Goal: Information Seeking & Learning: Learn about a topic

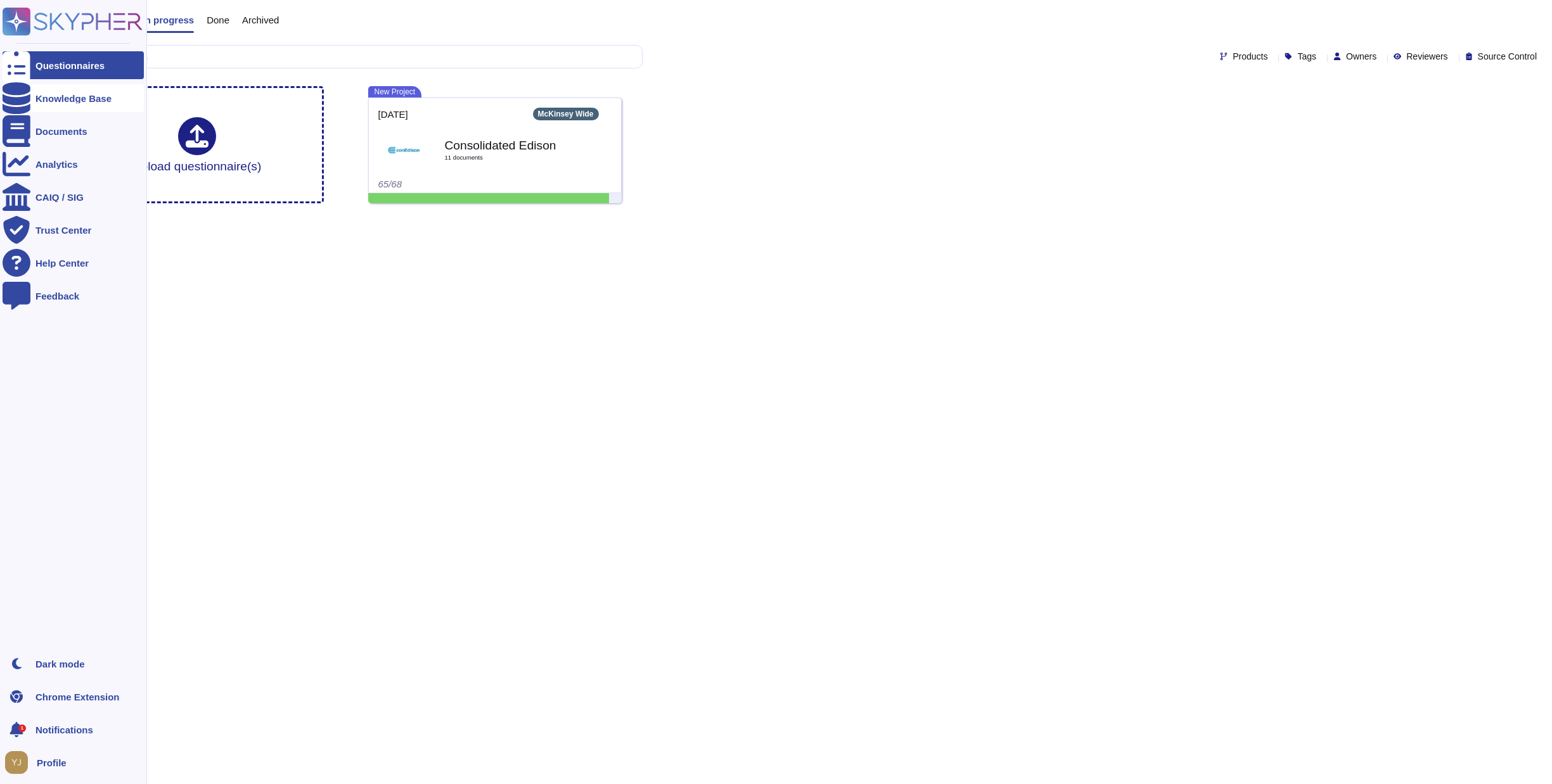
click at [62, 110] on div "Knowledge Base" at bounding box center [74, 98] width 141 height 28
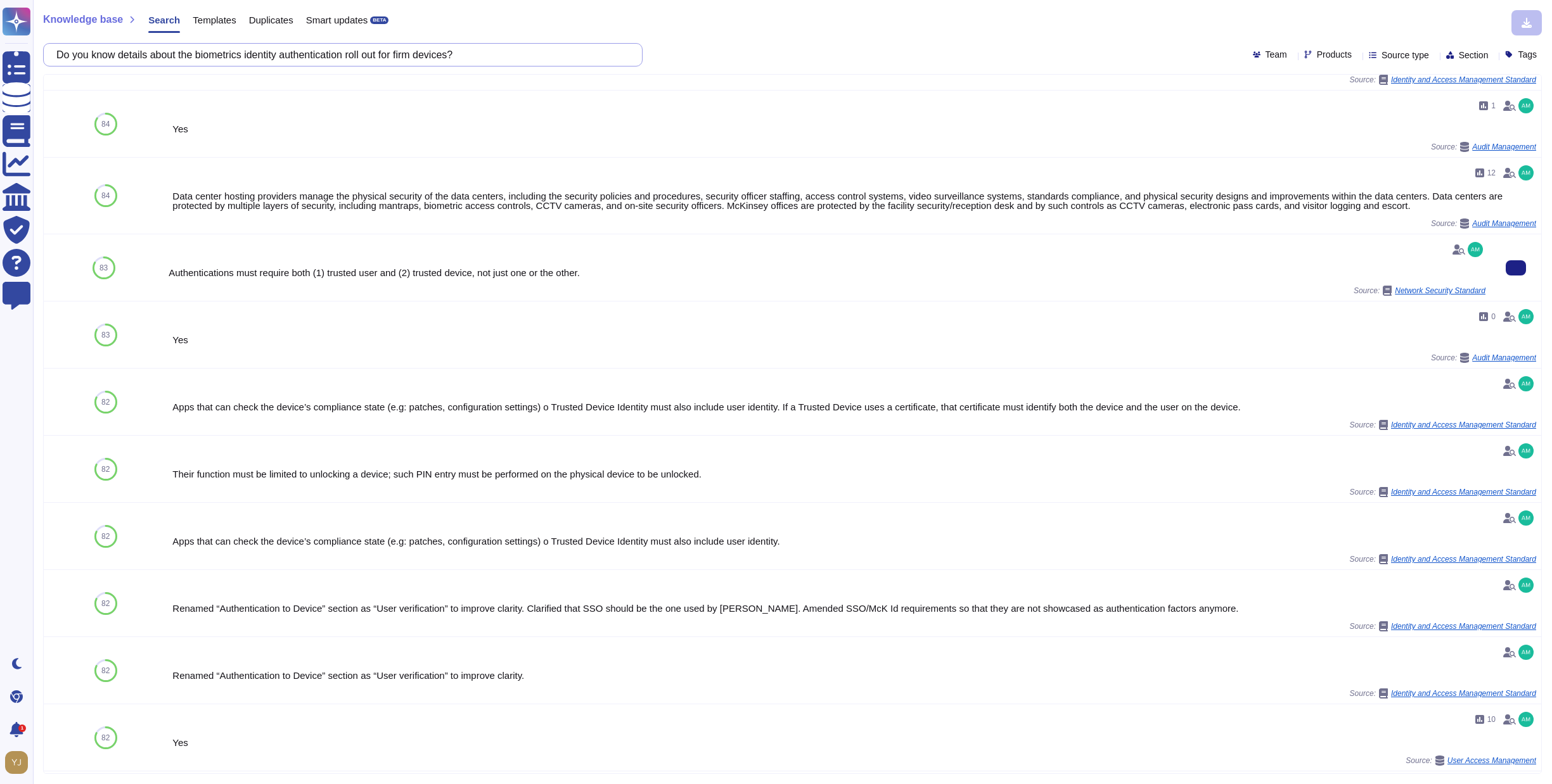
scroll to position [172, 0]
drag, startPoint x: 191, startPoint y: 51, endPoint x: 63, endPoint y: 47, distance: 128.1
click at [63, 47] on input "Do you know details about the biometrics identity authentication roll out for f…" at bounding box center [340, 54] width 579 height 22
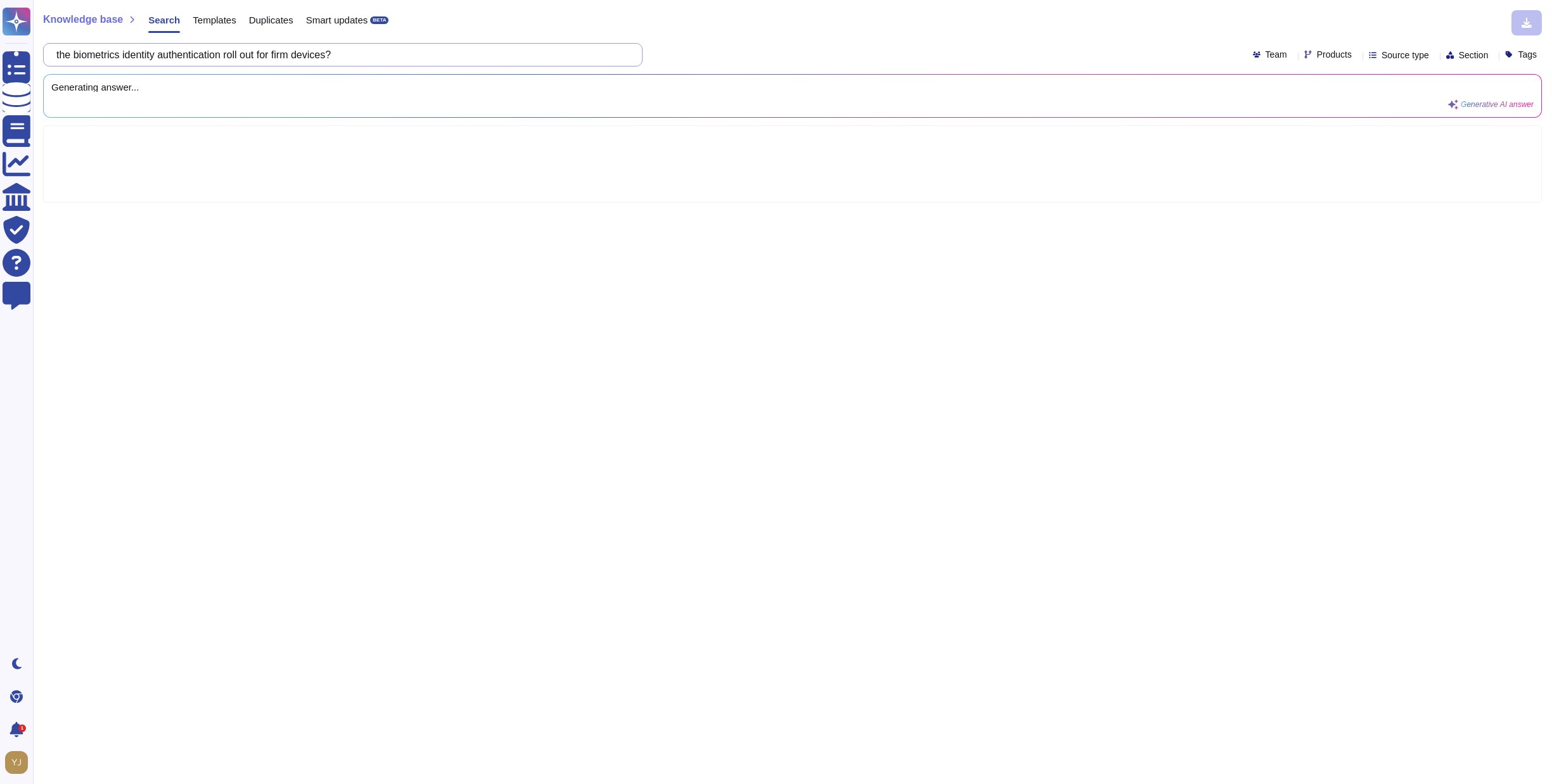
scroll to position [0, 0]
click at [366, 60] on input "the biometrics identity authentication roll out for firm devices?" at bounding box center [340, 54] width 579 height 22
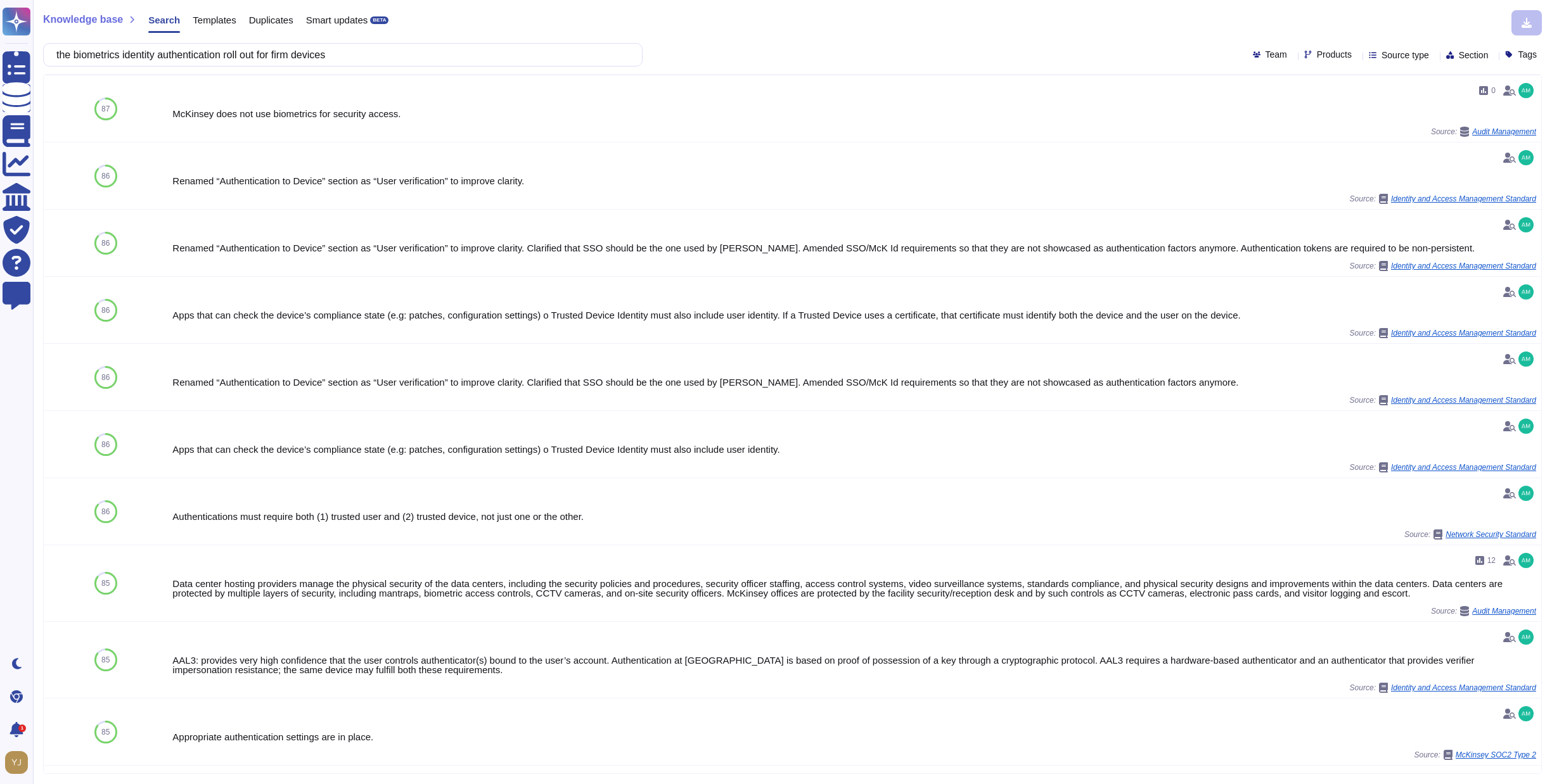
scroll to position [116, 0]
drag, startPoint x: 170, startPoint y: 521, endPoint x: 517, endPoint y: 515, distance: 347.1
click at [517, 515] on div "Authentications must require both (1) trusted user and (2) trusted device, not …" at bounding box center [827, 519] width 1317 height 9
click at [823, 447] on div "Apps that can check the device’s compliance state (e.g: patches, configuration …" at bounding box center [827, 447] width 1317 height 57
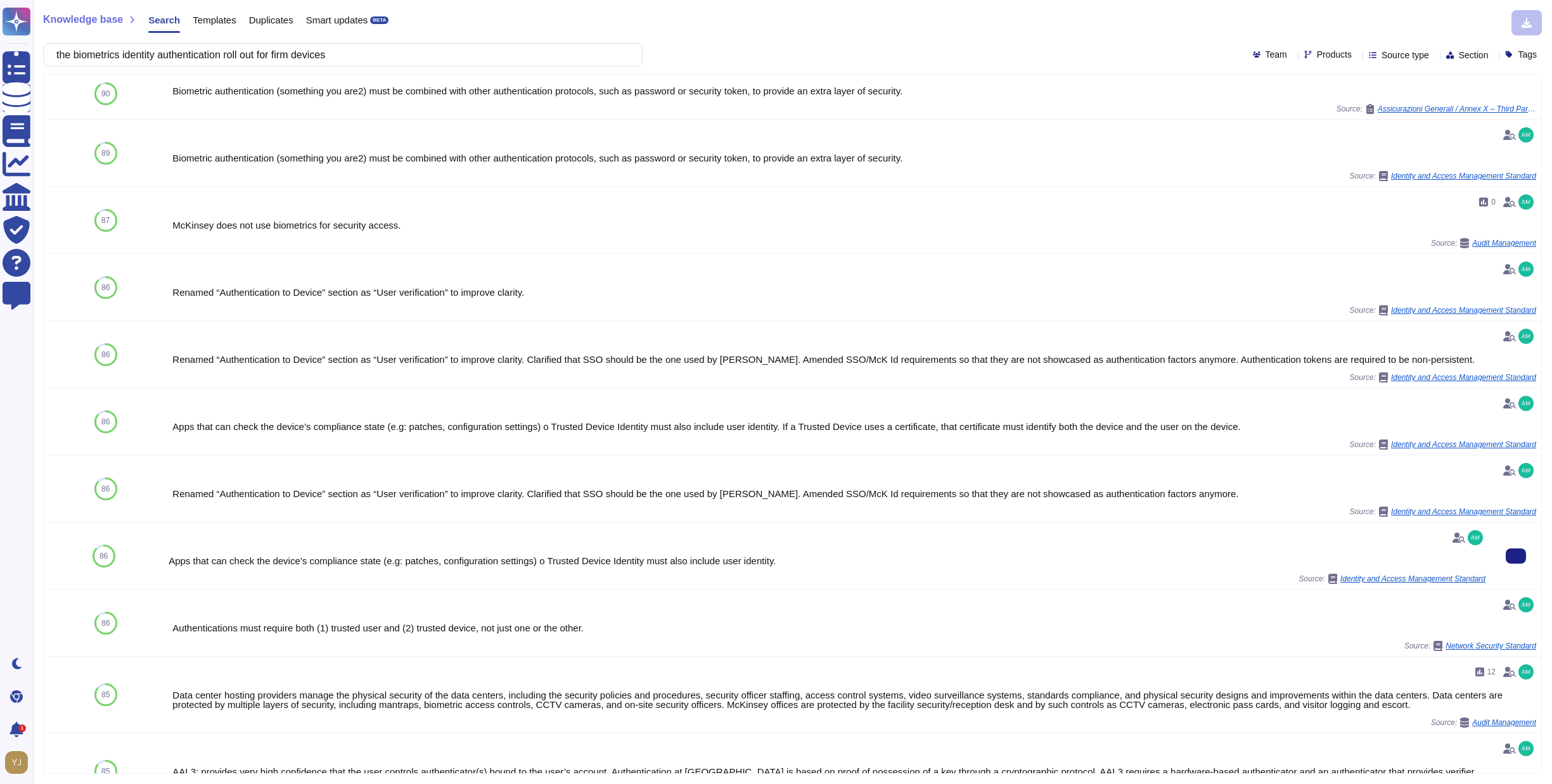
scroll to position [0, 0]
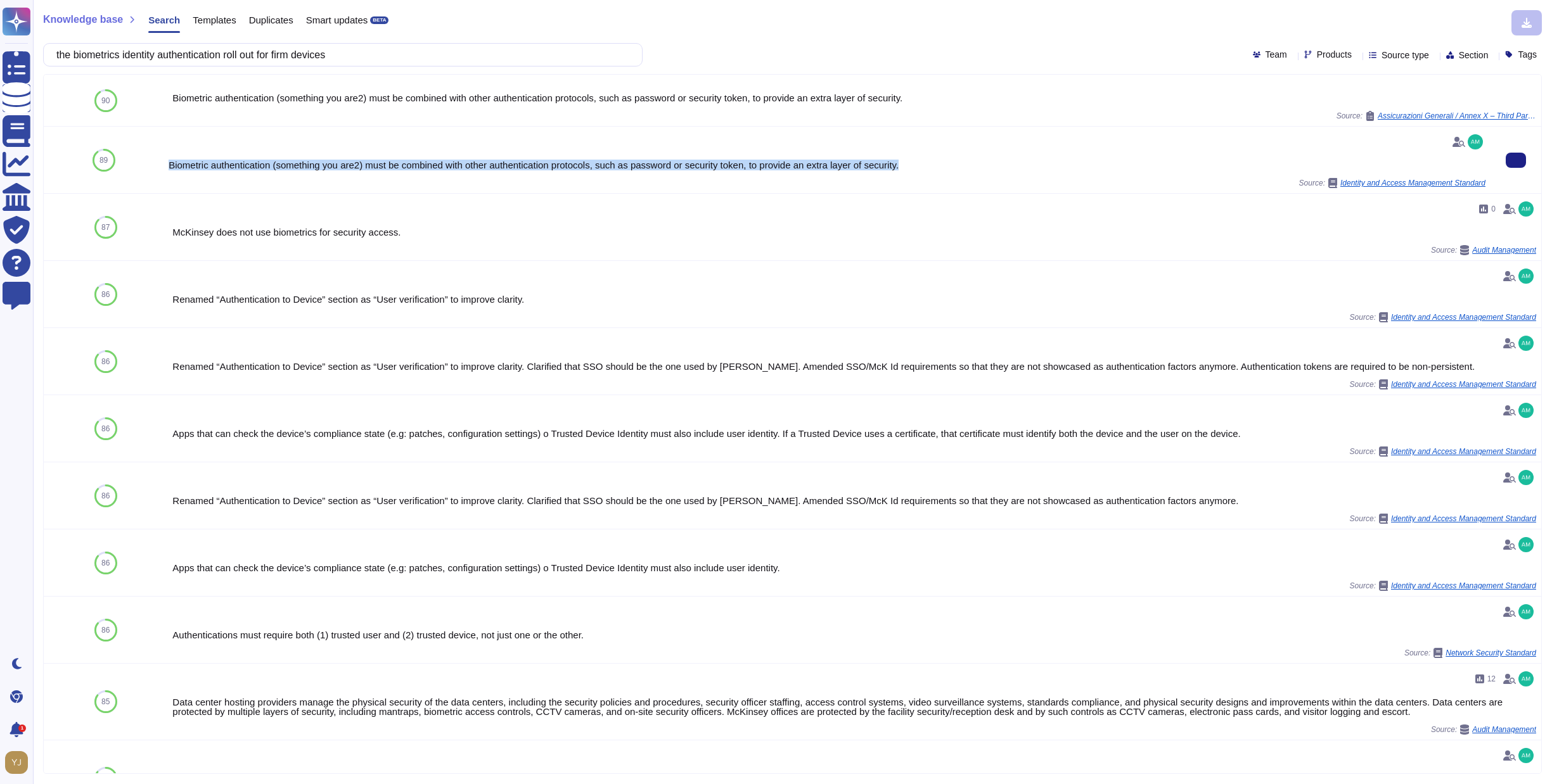
drag, startPoint x: 168, startPoint y: 167, endPoint x: 936, endPoint y: 169, distance: 768.0
click at [936, 169] on div "Biometric authentication (something you are2) must be combined with other authe…" at bounding box center [827, 160] width 1327 height 66
copy div "Biometric authentication (something you are2) must be combined with other authe…"
drag, startPoint x: 378, startPoint y: 62, endPoint x: 45, endPoint y: 52, distance: 333.2
click at [45, 52] on div "the biometrics identity authentication roll out for firm devices" at bounding box center [343, 54] width 600 height 23
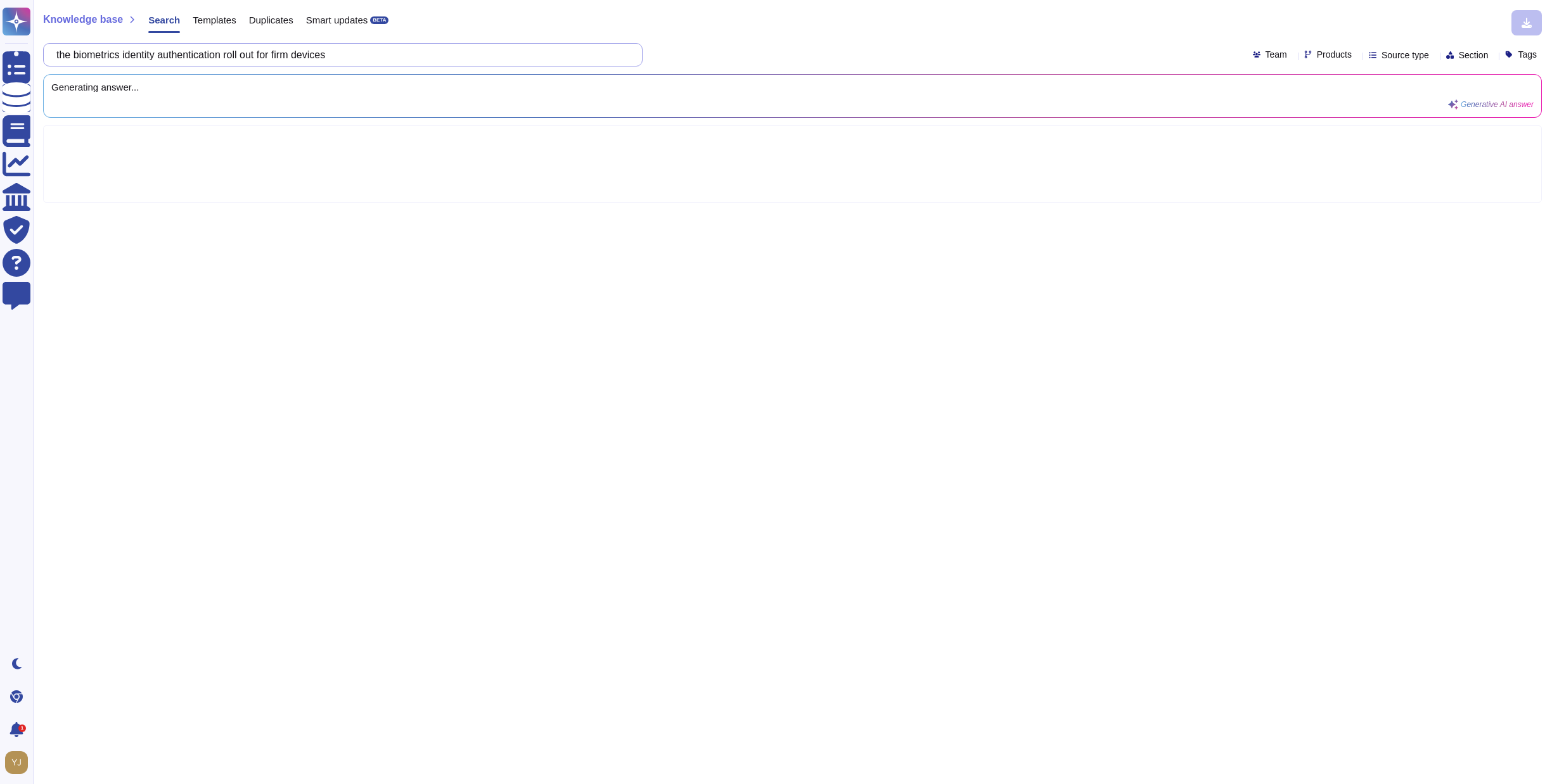
type input "\"
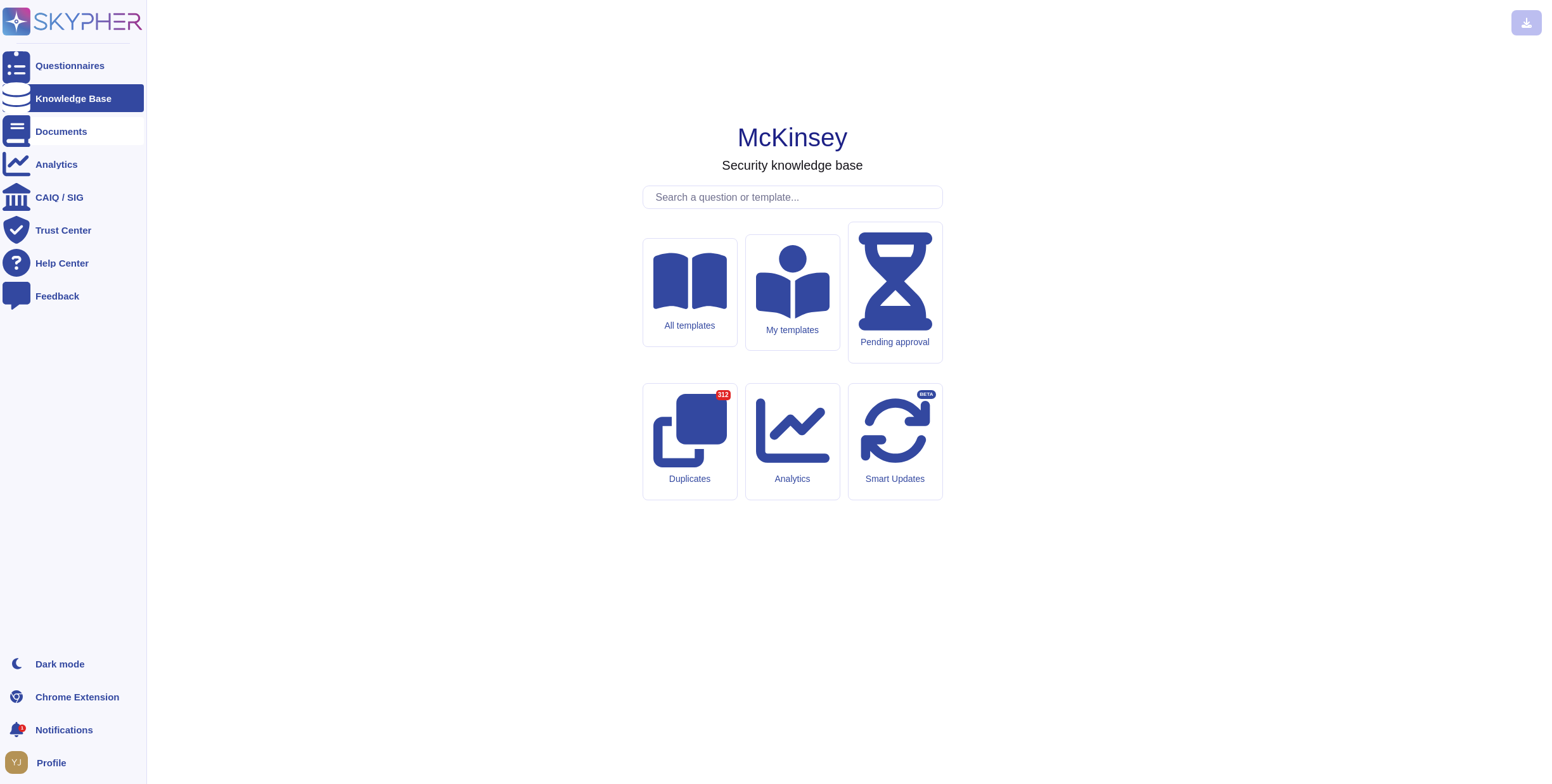
click at [10, 137] on div at bounding box center [16, 131] width 28 height 28
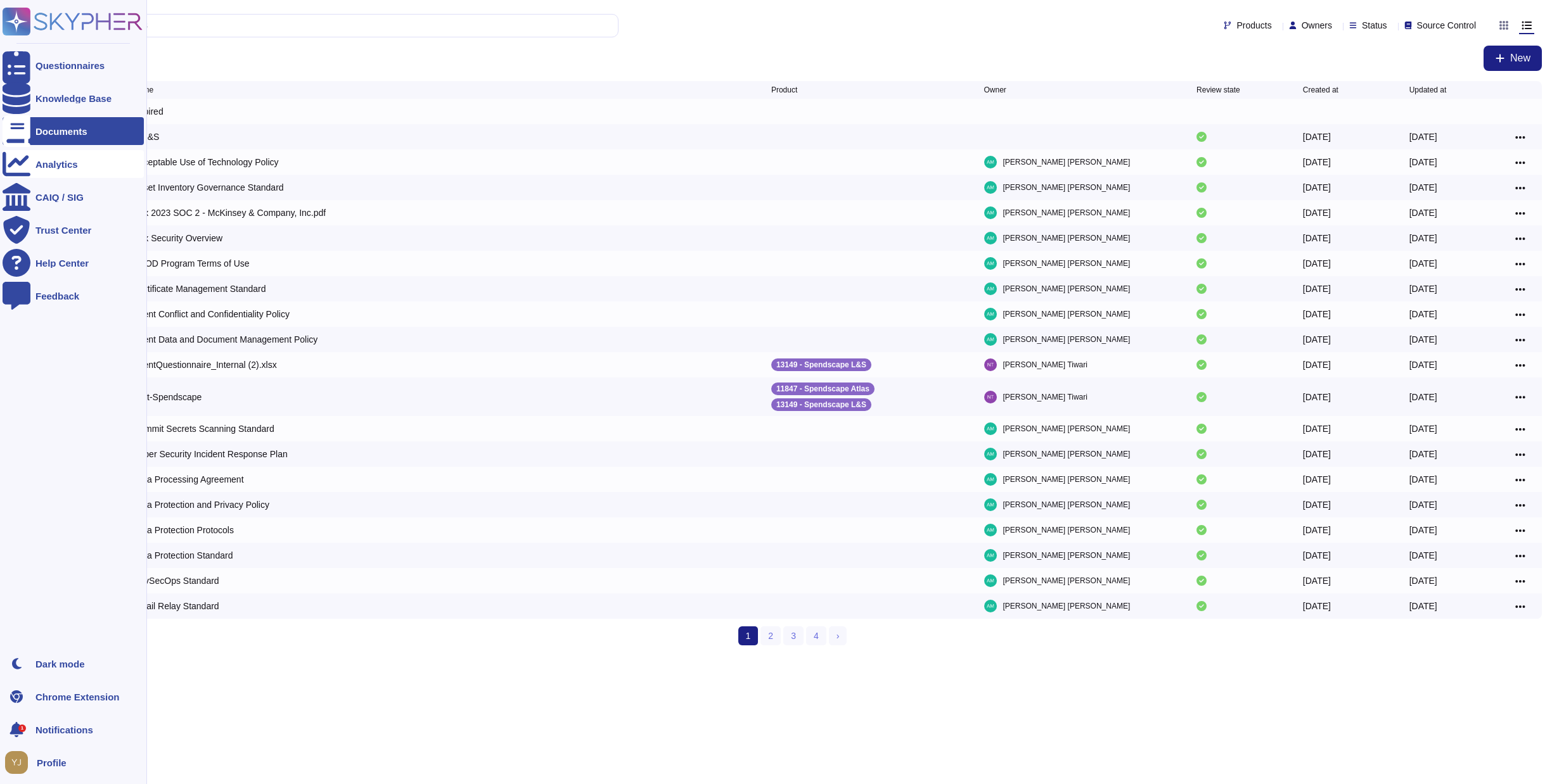
click at [18, 162] on icon at bounding box center [16, 164] width 28 height 25
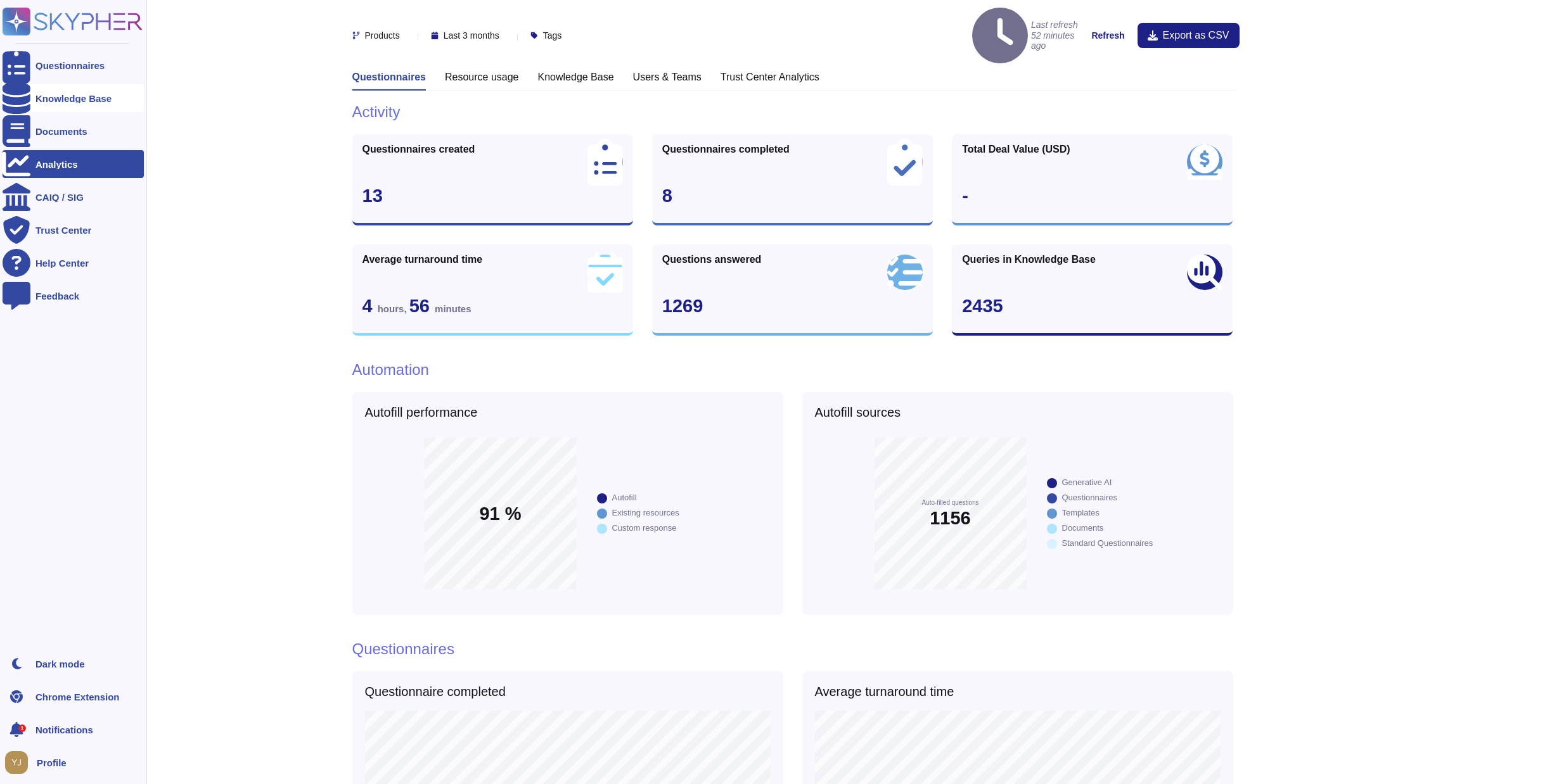
click at [42, 98] on div "Knowledge Base" at bounding box center [74, 98] width 76 height 9
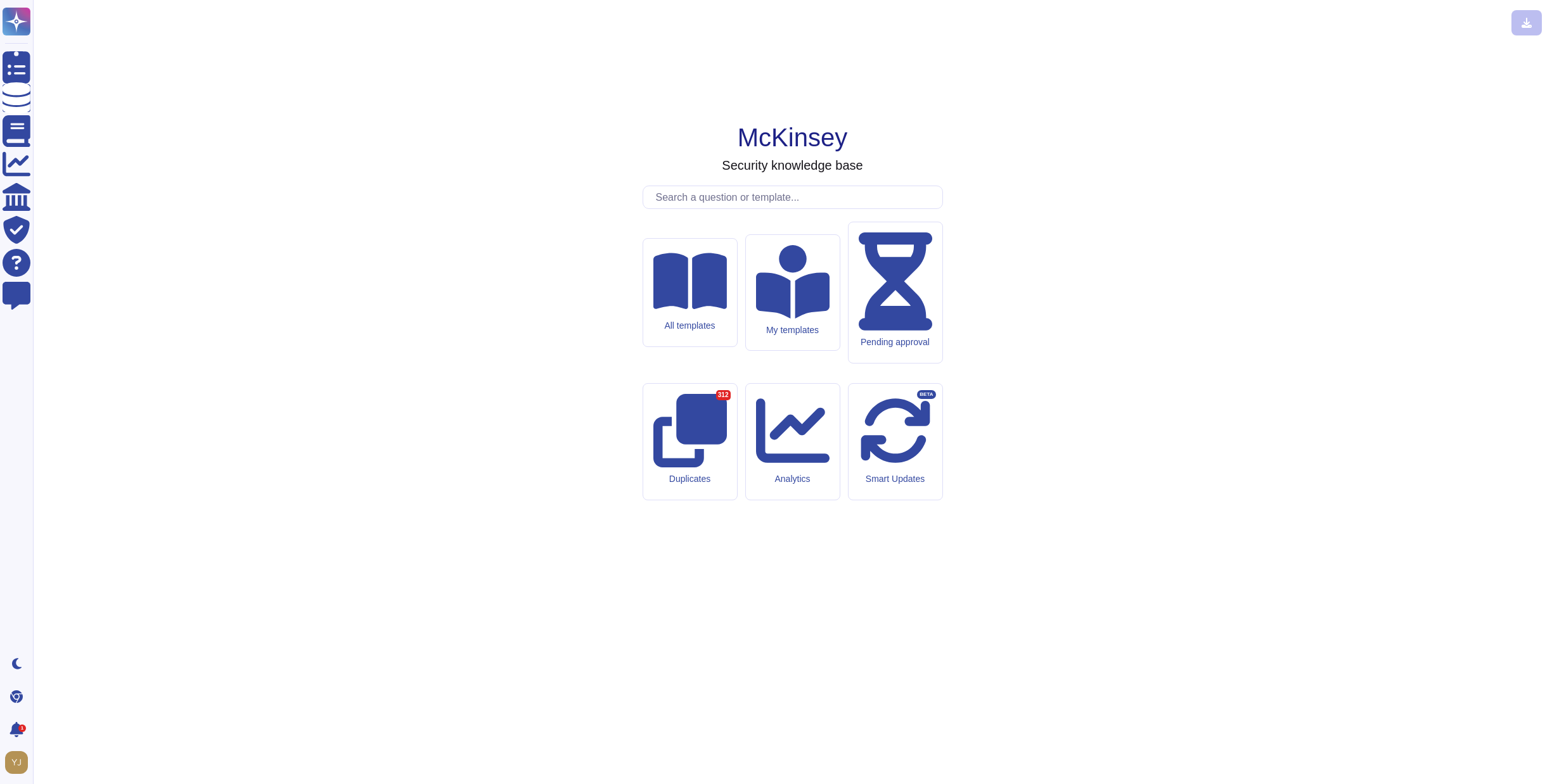
click at [736, 209] on input "text" at bounding box center [796, 197] width 293 height 22
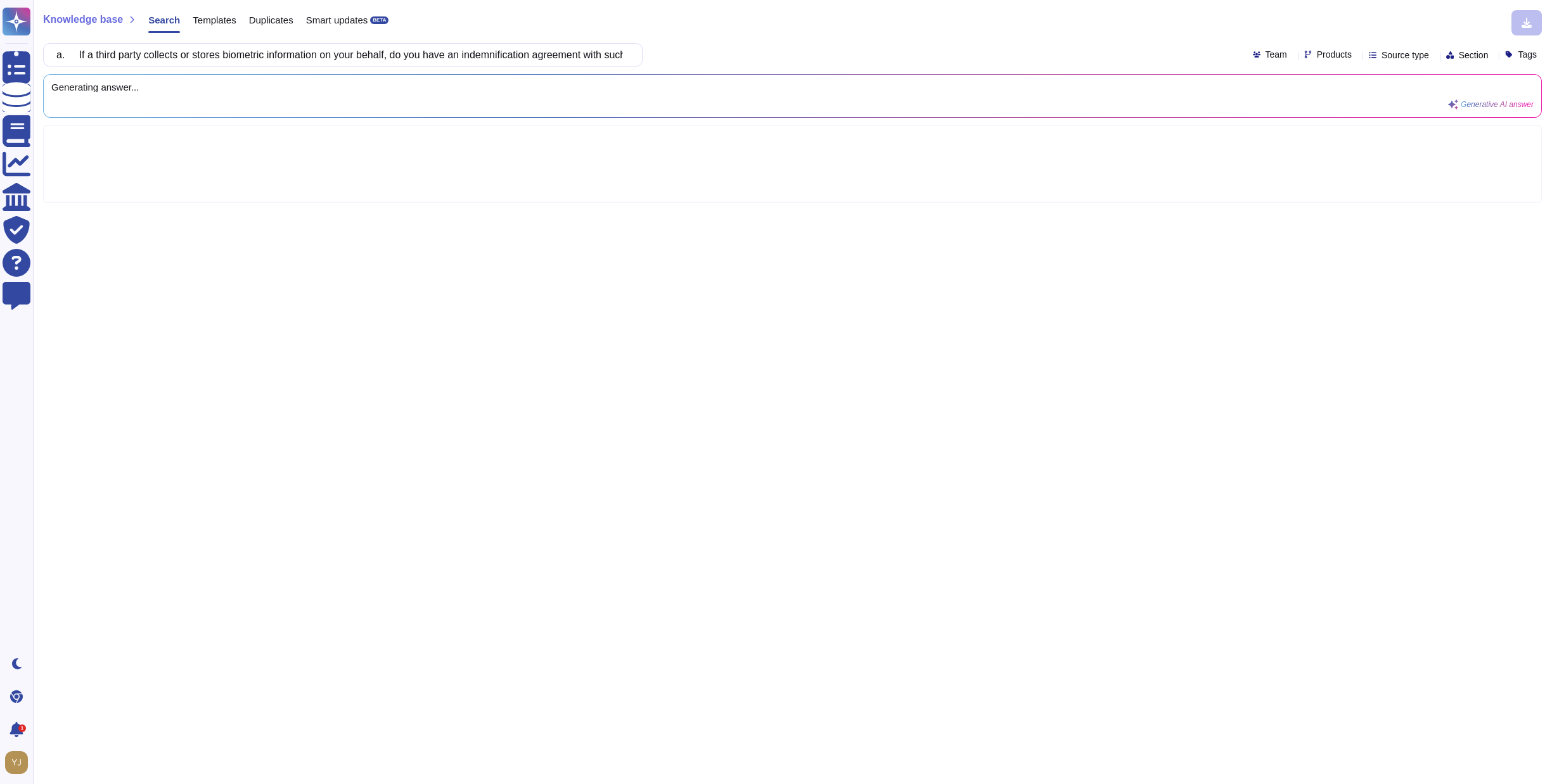
scroll to position [0, 347]
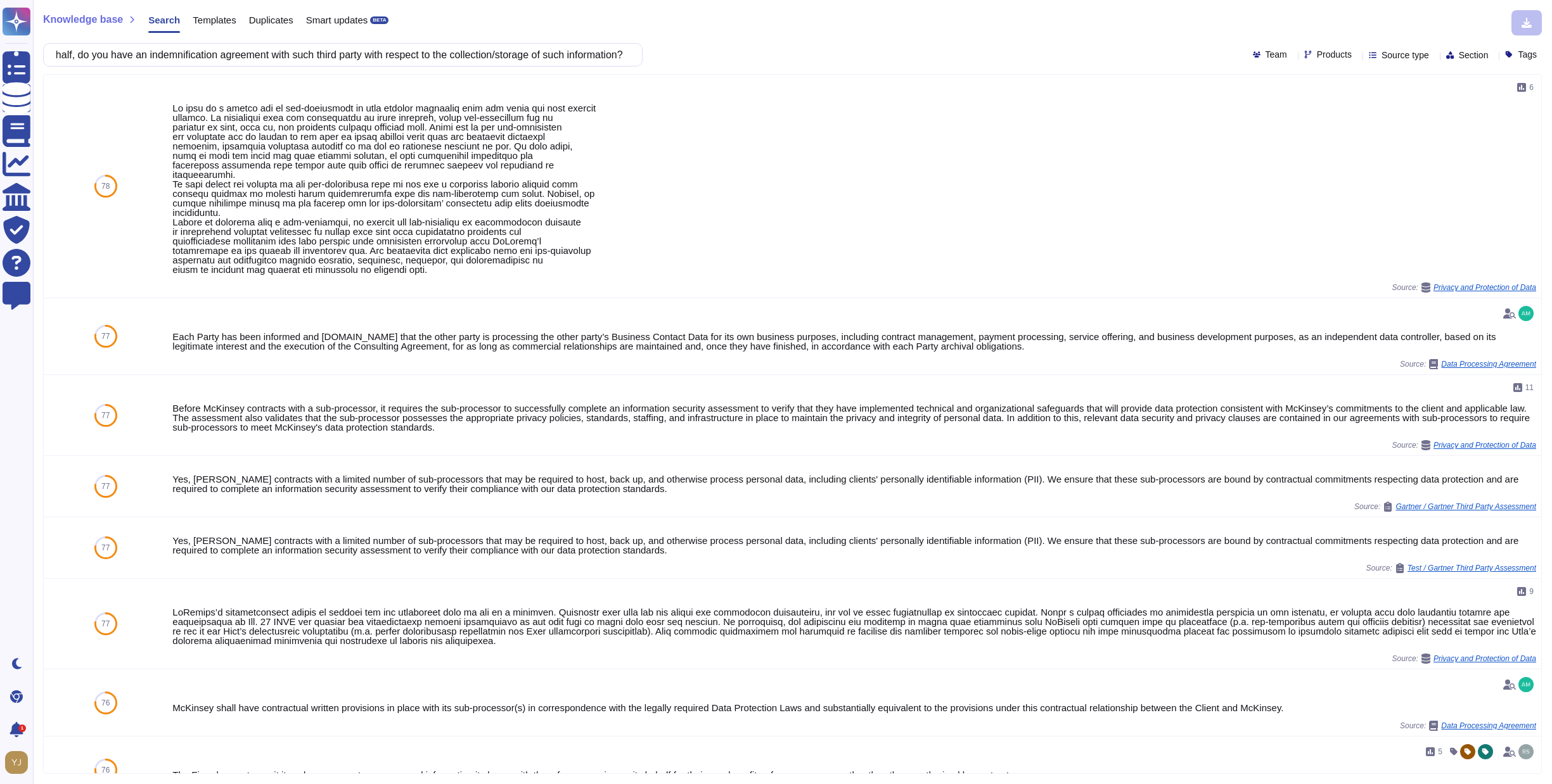
click at [409, 66] on div "a. If a third party collects or stores biometric information on your behalf, do…" at bounding box center [343, 54] width 600 height 23
click at [90, 59] on input "a. If a third party collects or stores biometric information on your behalf, do…" at bounding box center [340, 54] width 579 height 22
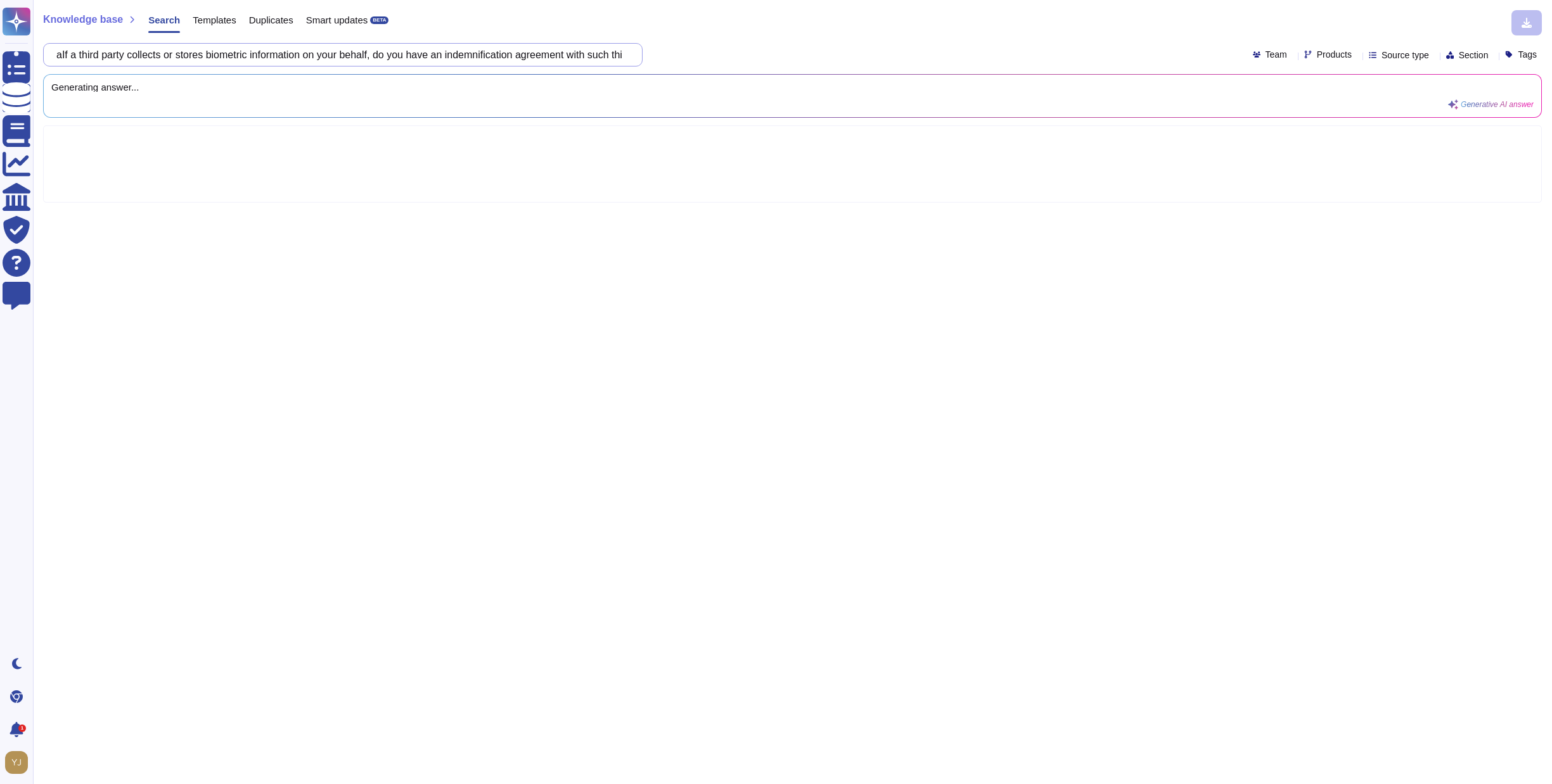
type input "If a third party collects or stores biometric information on your behalf, do yo…"
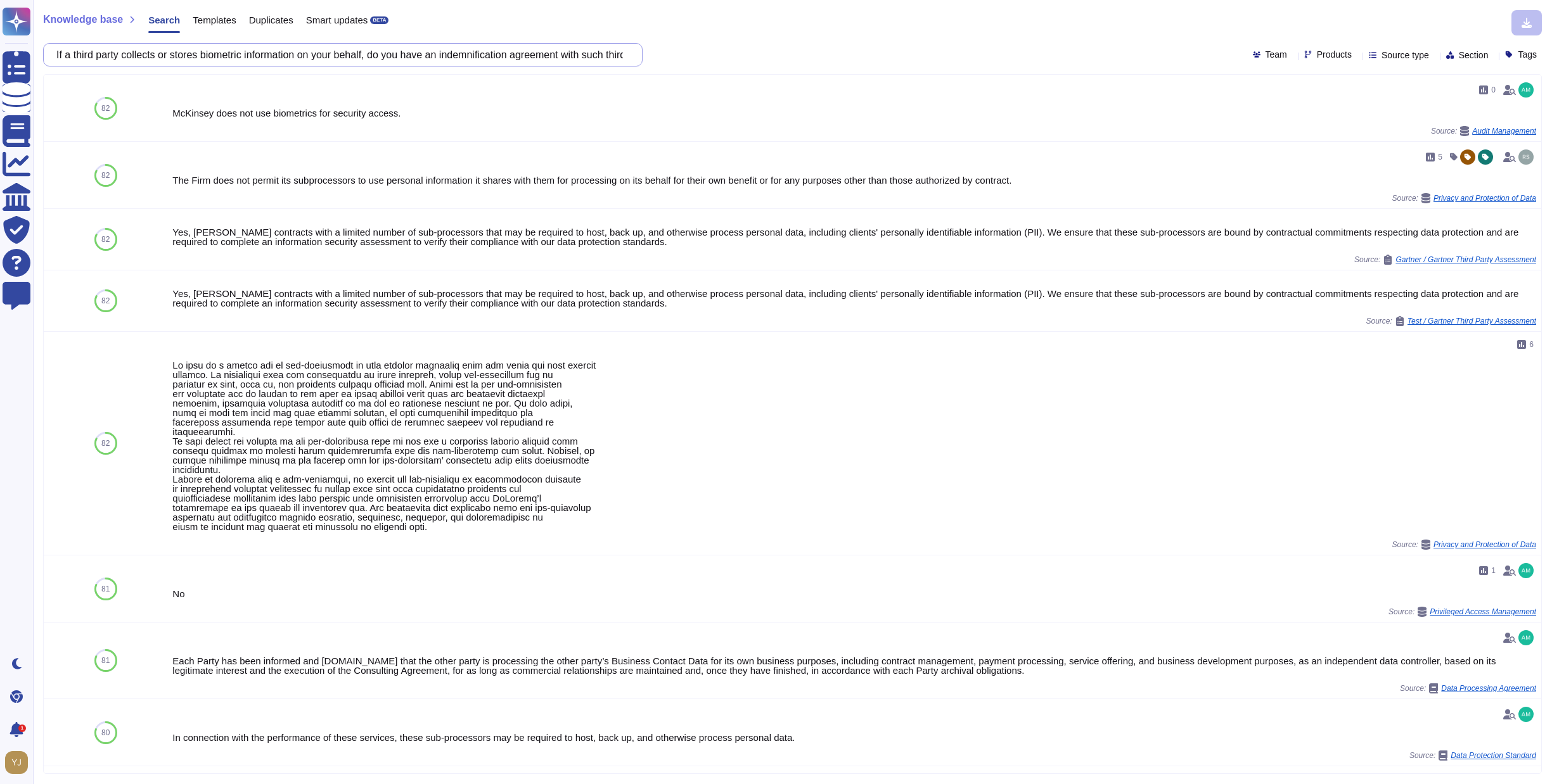
click at [248, 59] on input "If a third party collects or stores biometric information on your behalf, do yo…" at bounding box center [340, 54] width 579 height 22
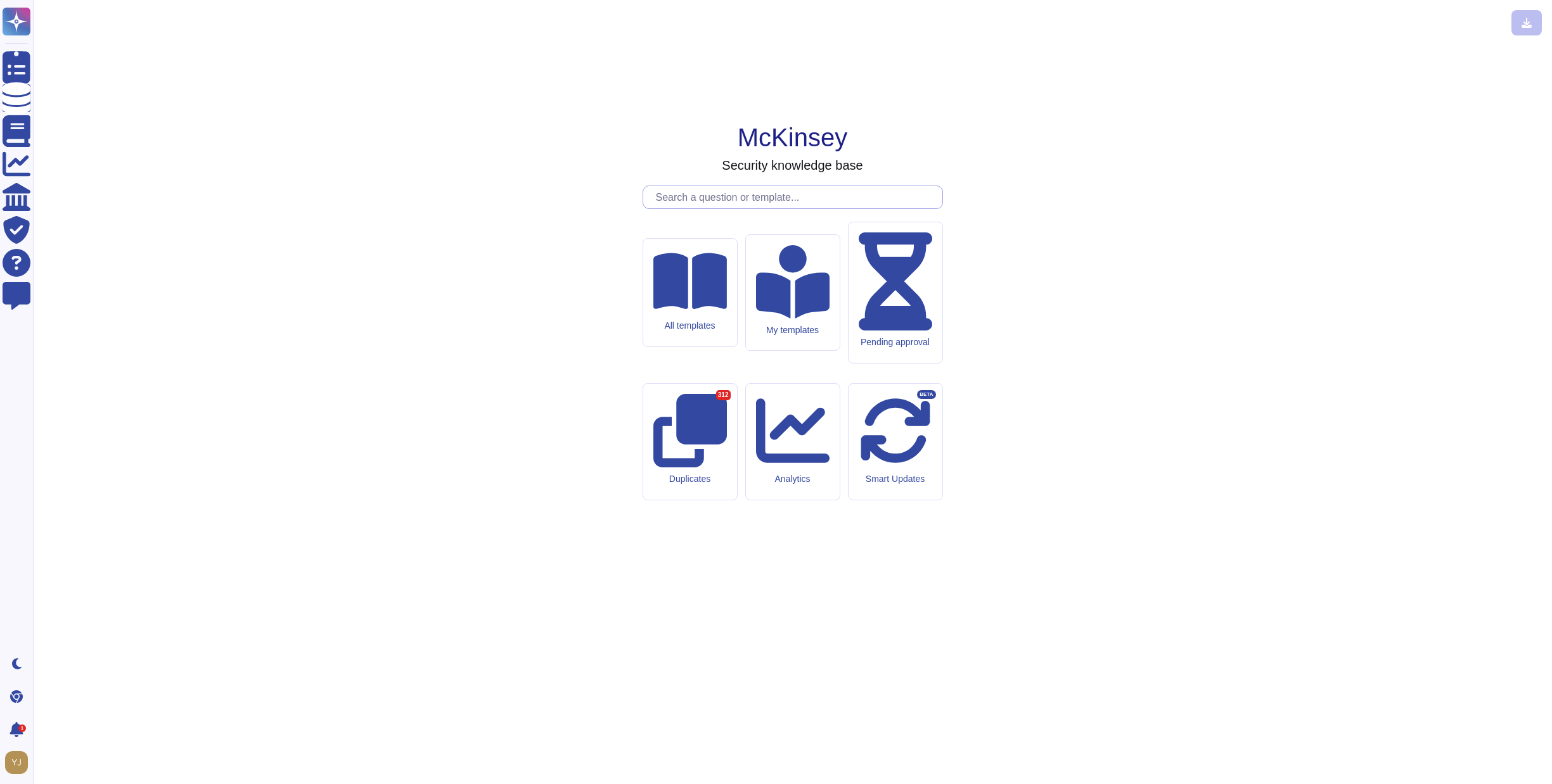
click at [681, 209] on input "text" at bounding box center [796, 197] width 293 height 22
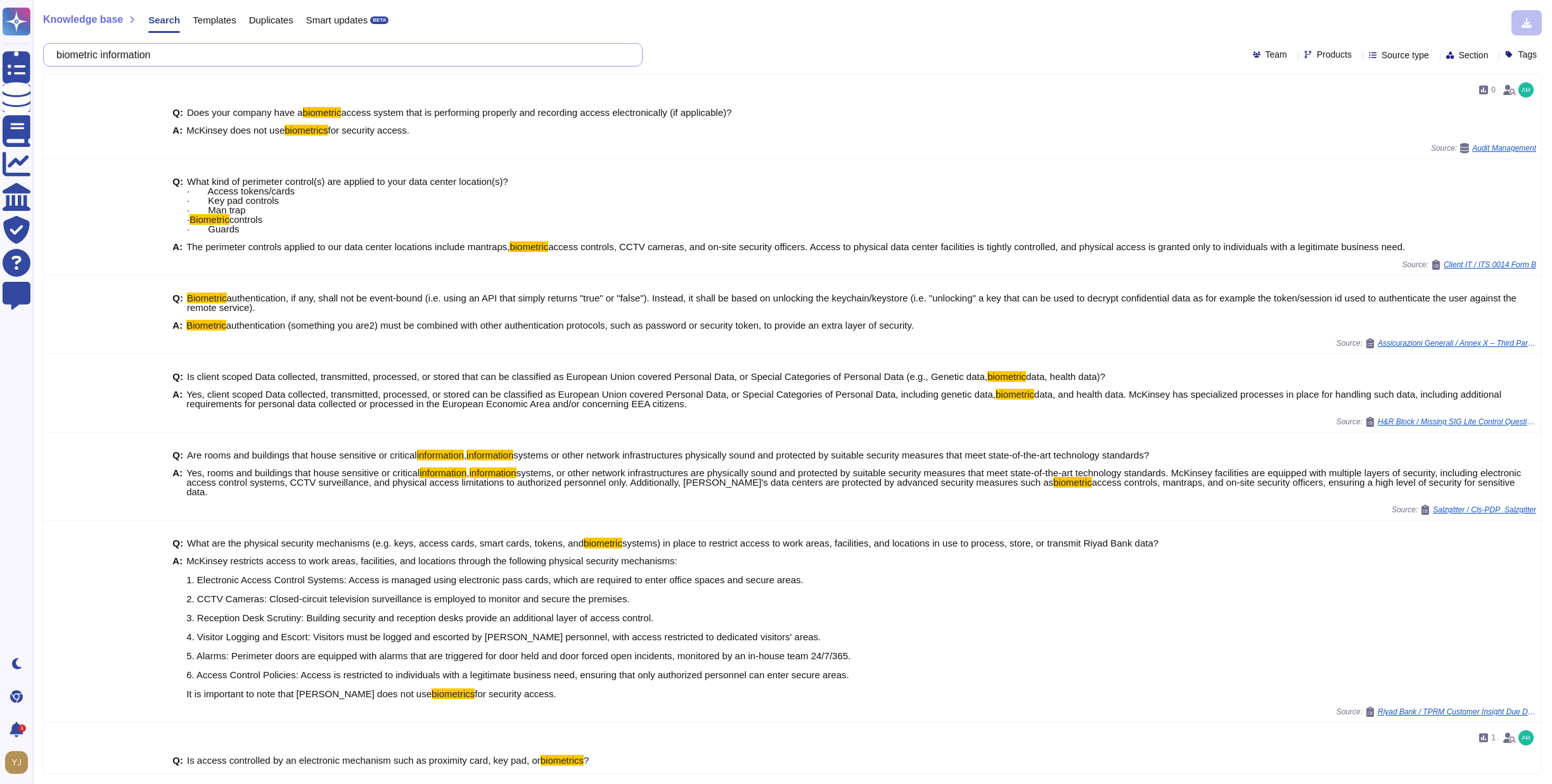
click at [66, 58] on input "biometric information" at bounding box center [340, 54] width 579 height 22
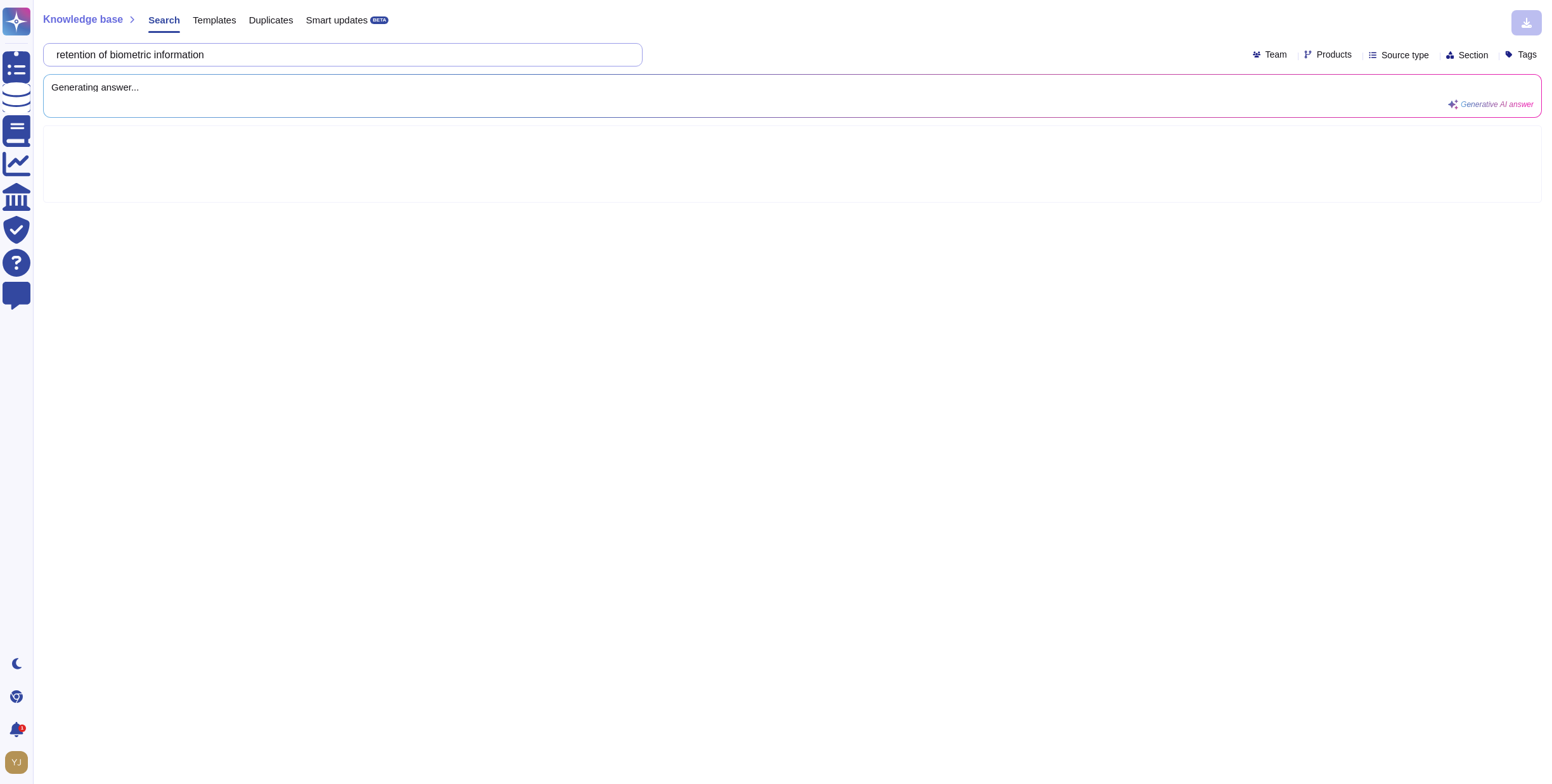
type input "retention of biometric information"
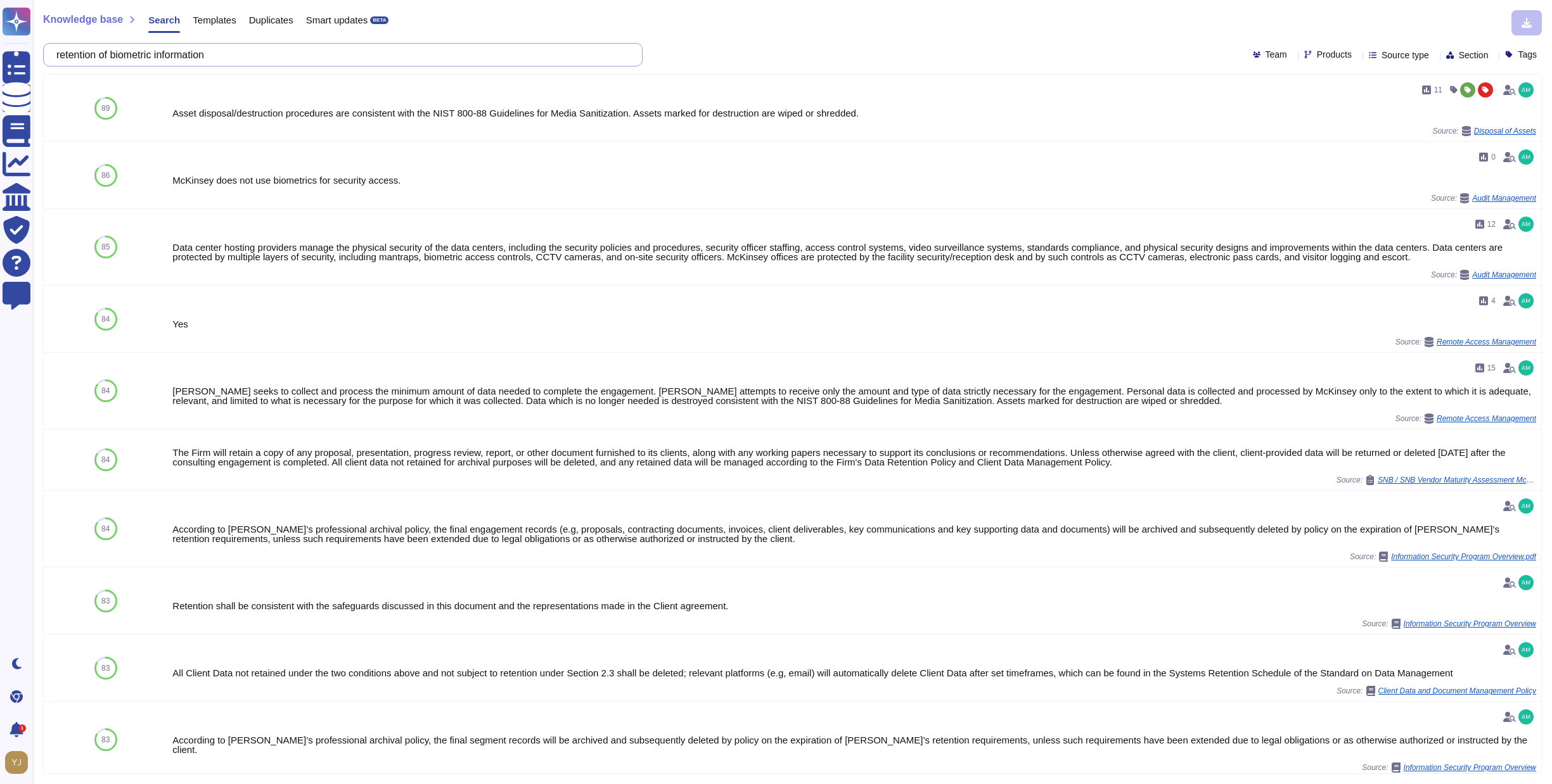
drag, startPoint x: 342, startPoint y: 54, endPoint x: 64, endPoint y: 46, distance: 278.1
click at [64, 46] on input "retention of biometric information" at bounding box center [340, 54] width 579 height 22
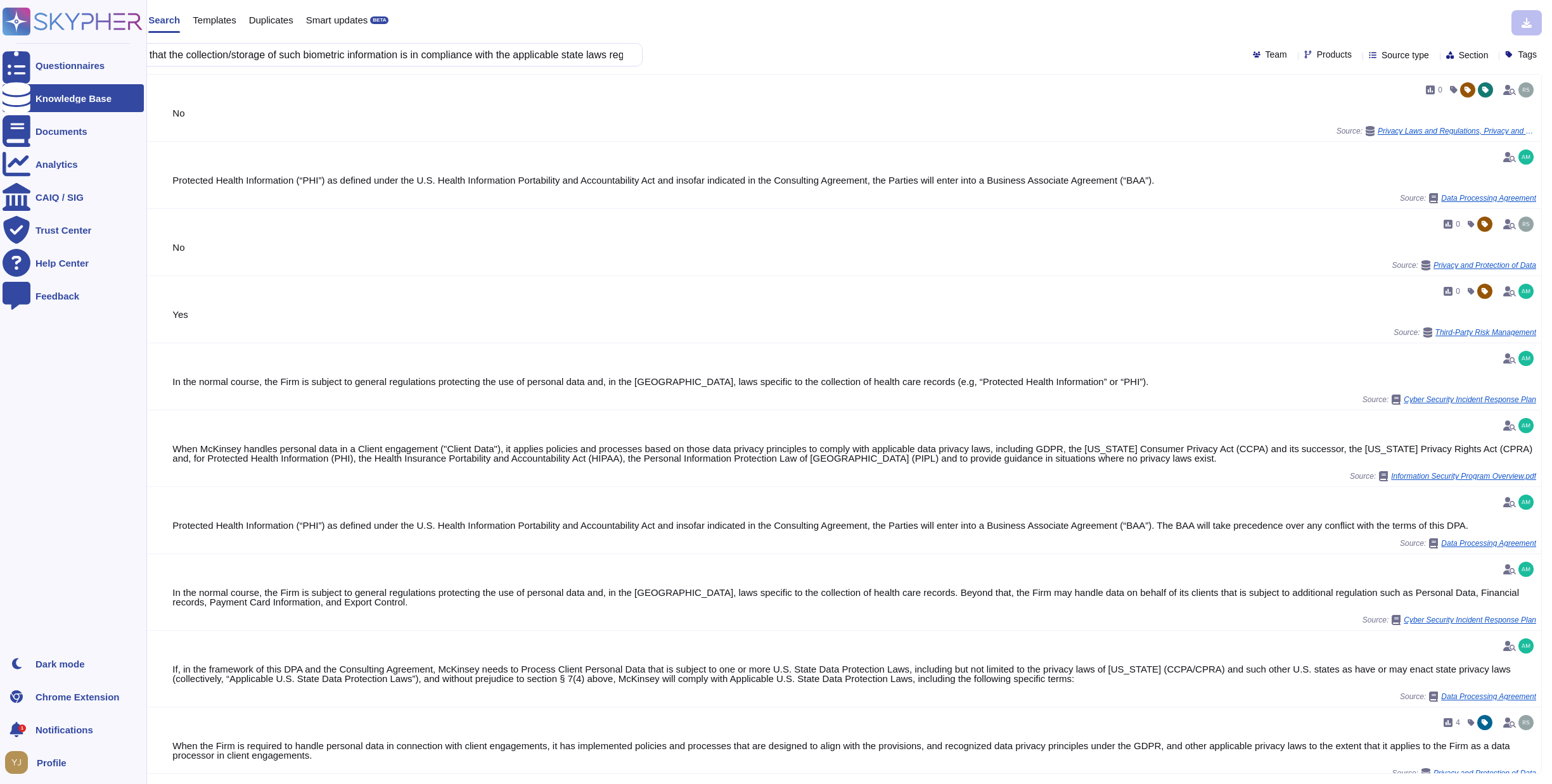
click at [45, 95] on div "Knowledge Base" at bounding box center [74, 98] width 76 height 9
click at [54, 764] on span "Profile" at bounding box center [52, 763] width 30 height 9
click at [79, 70] on div "Questionnaires" at bounding box center [70, 65] width 69 height 9
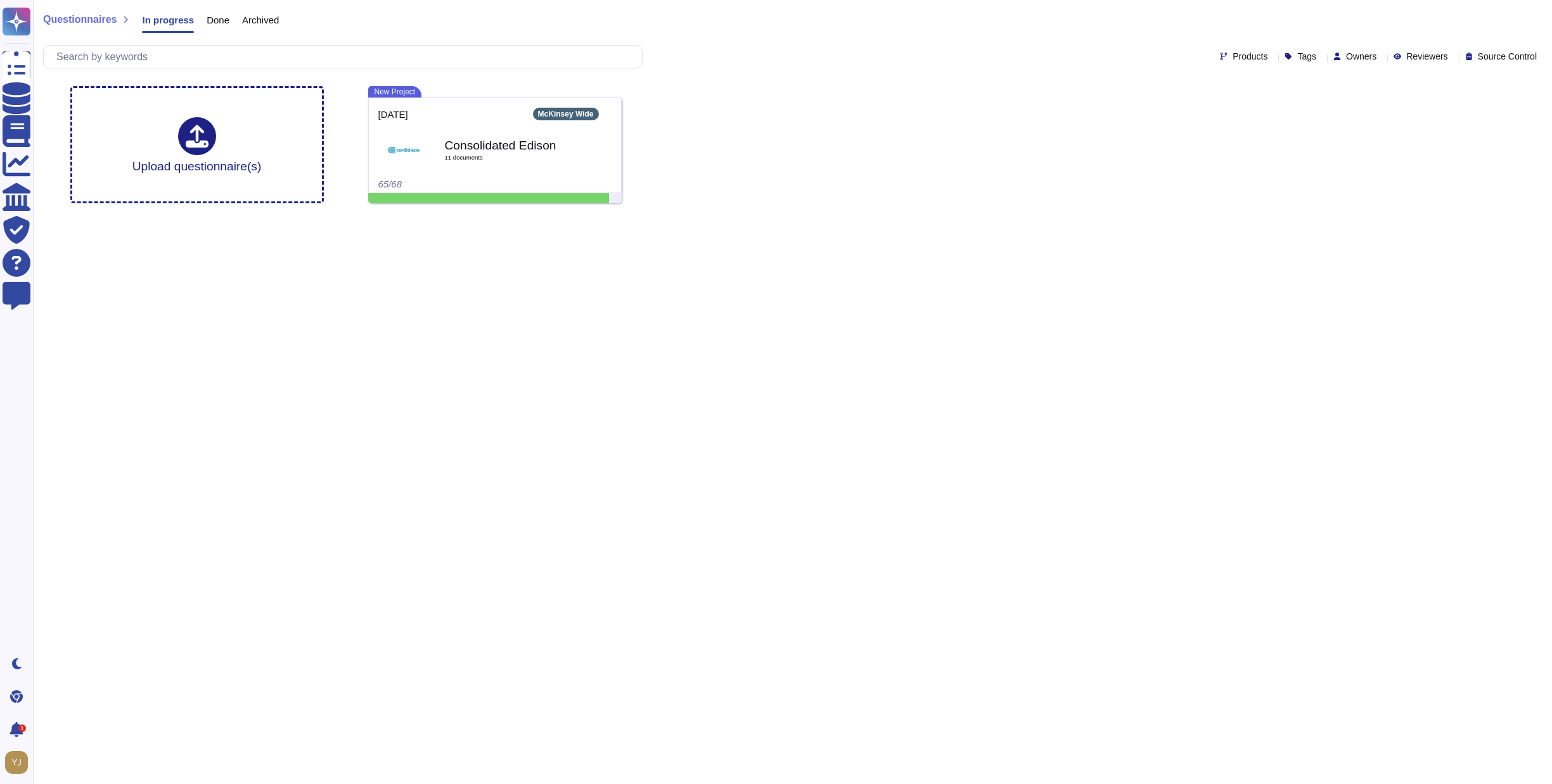
click at [1454, 58] on icon at bounding box center [1454, 58] width 0 height 0
click at [1437, 26] on div "Questionnaires In progress Done Archived" at bounding box center [792, 23] width 1499 height 25
click at [1216, 68] on div "Products Tags Owners Reviewers Source Control" at bounding box center [792, 57] width 1499 height 23
click at [1228, 62] on div "Products Tags Owners Reviewers Source Control" at bounding box center [792, 57] width 1499 height 23
click at [1233, 55] on span "Products" at bounding box center [1250, 56] width 35 height 9
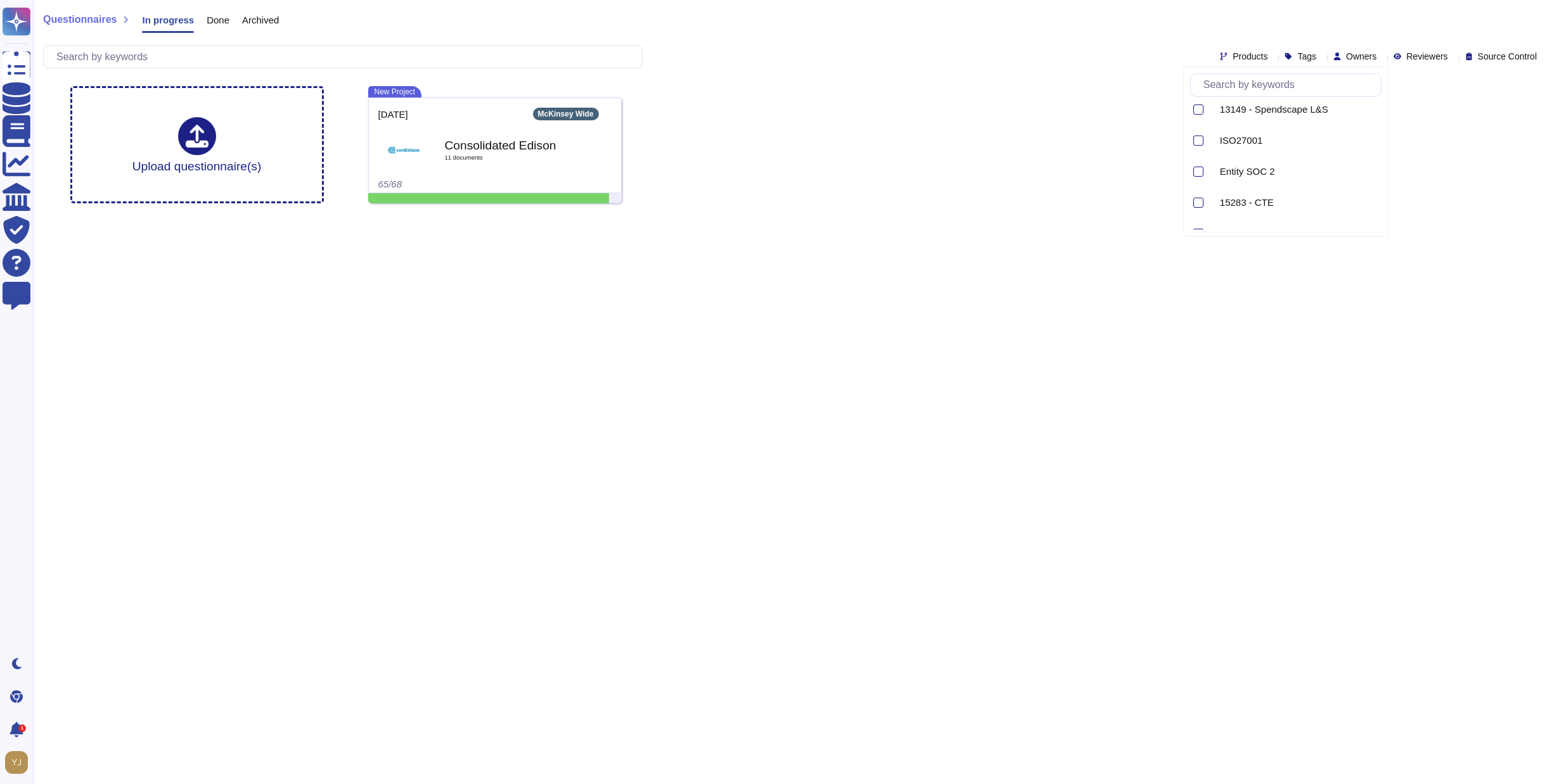
scroll to position [305, 0]
click at [590, 213] on html "Questionnaires Knowledge Base Documents Analytics CAIQ / SIG Trust Center Help …" at bounding box center [776, 107] width 1552 height 213
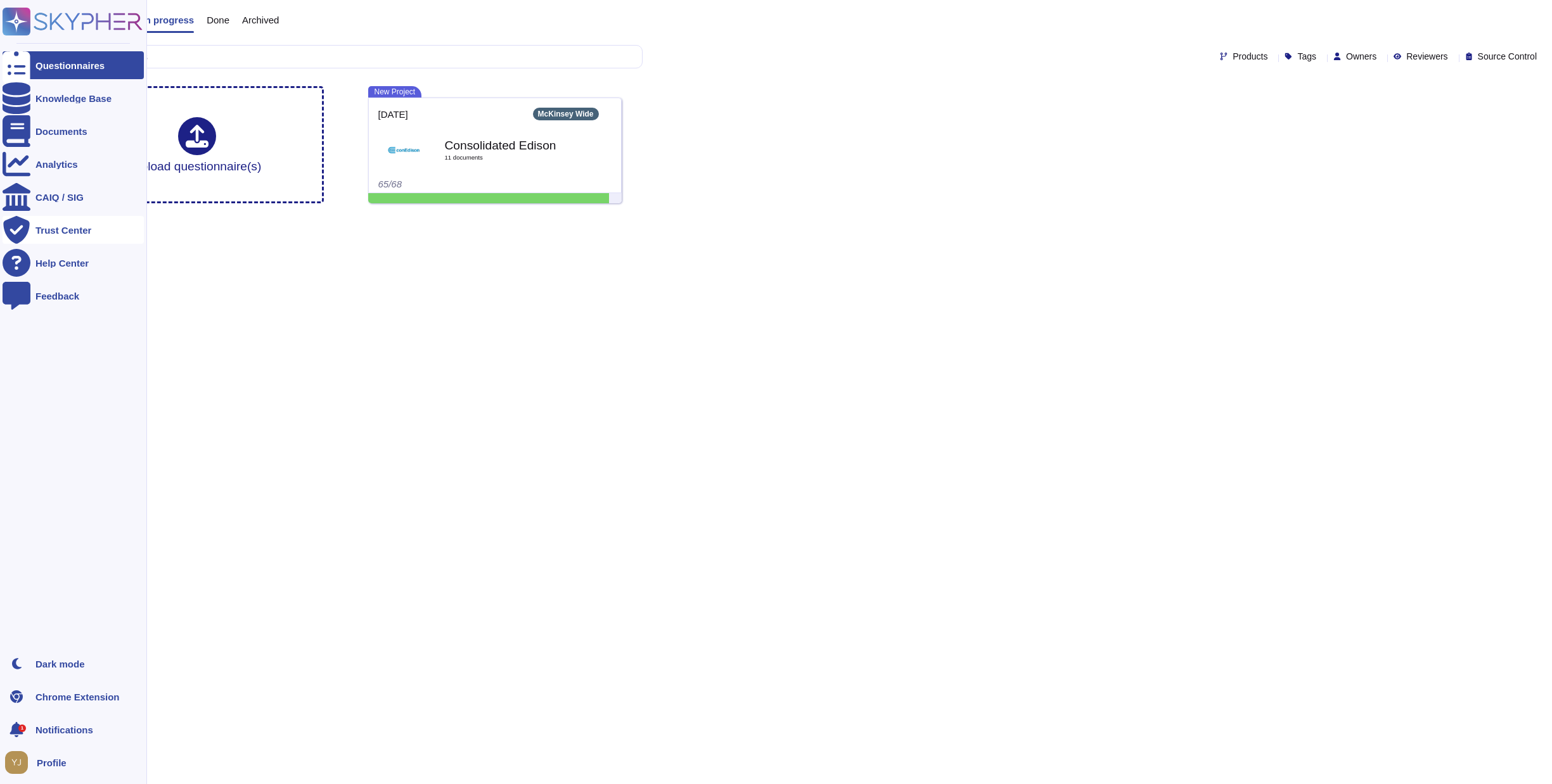
click at [71, 230] on div "Trust Center" at bounding box center [63, 230] width 56 height 9
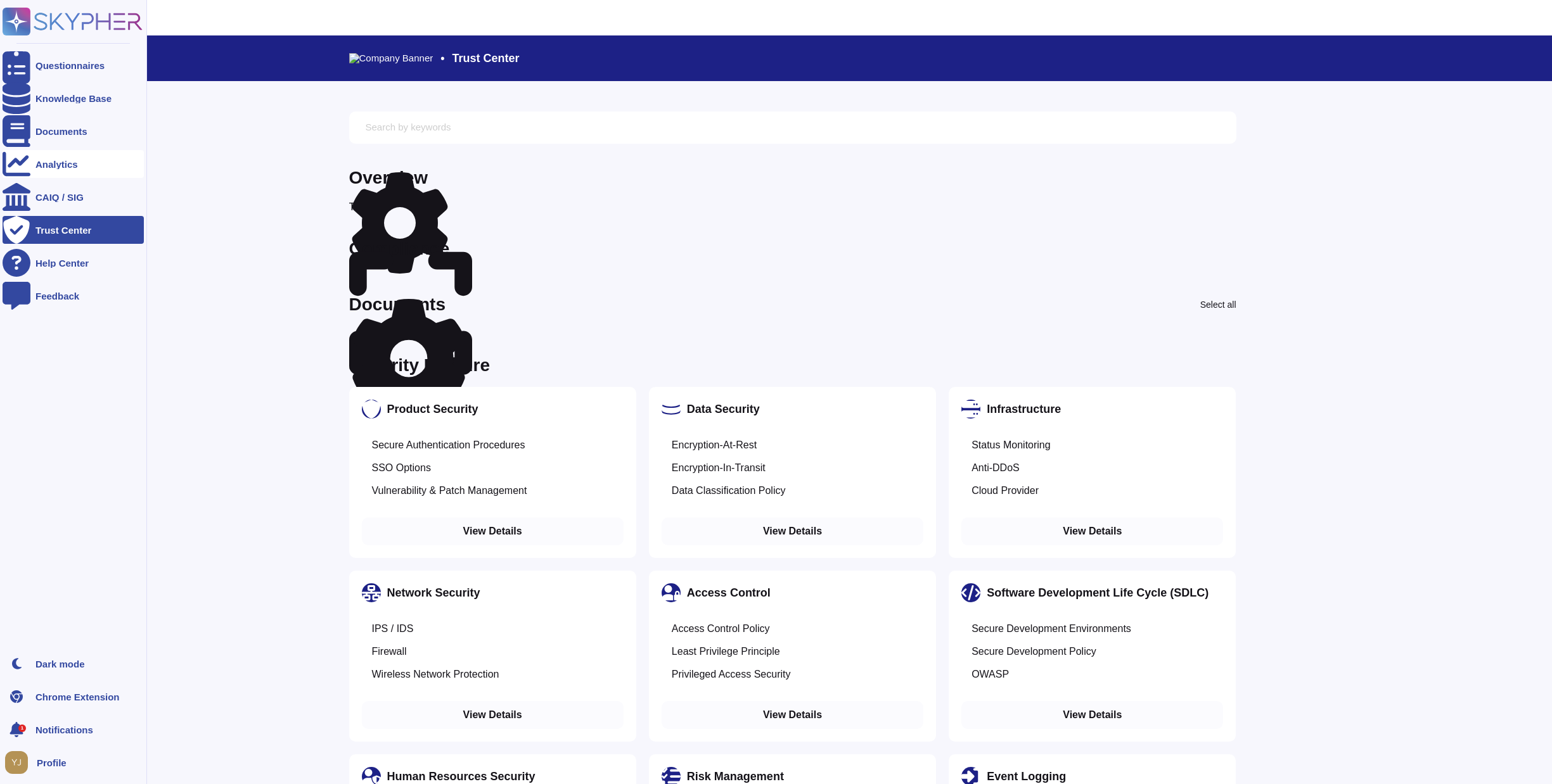
click at [49, 168] on div "Analytics" at bounding box center [57, 164] width 42 height 9
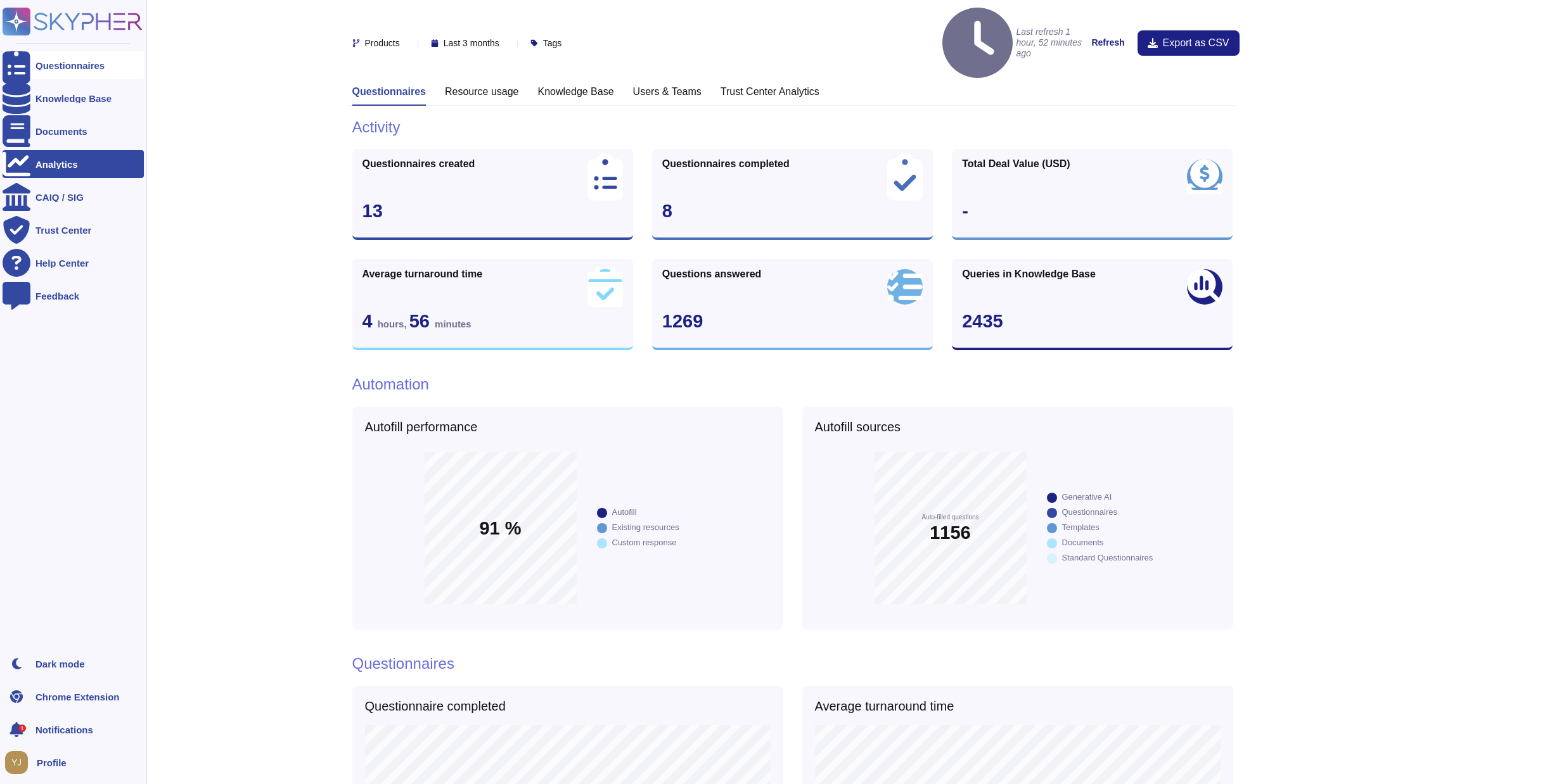
click at [14, 69] on icon at bounding box center [16, 65] width 28 height 37
